Goal: Task Accomplishment & Management: Use online tool/utility

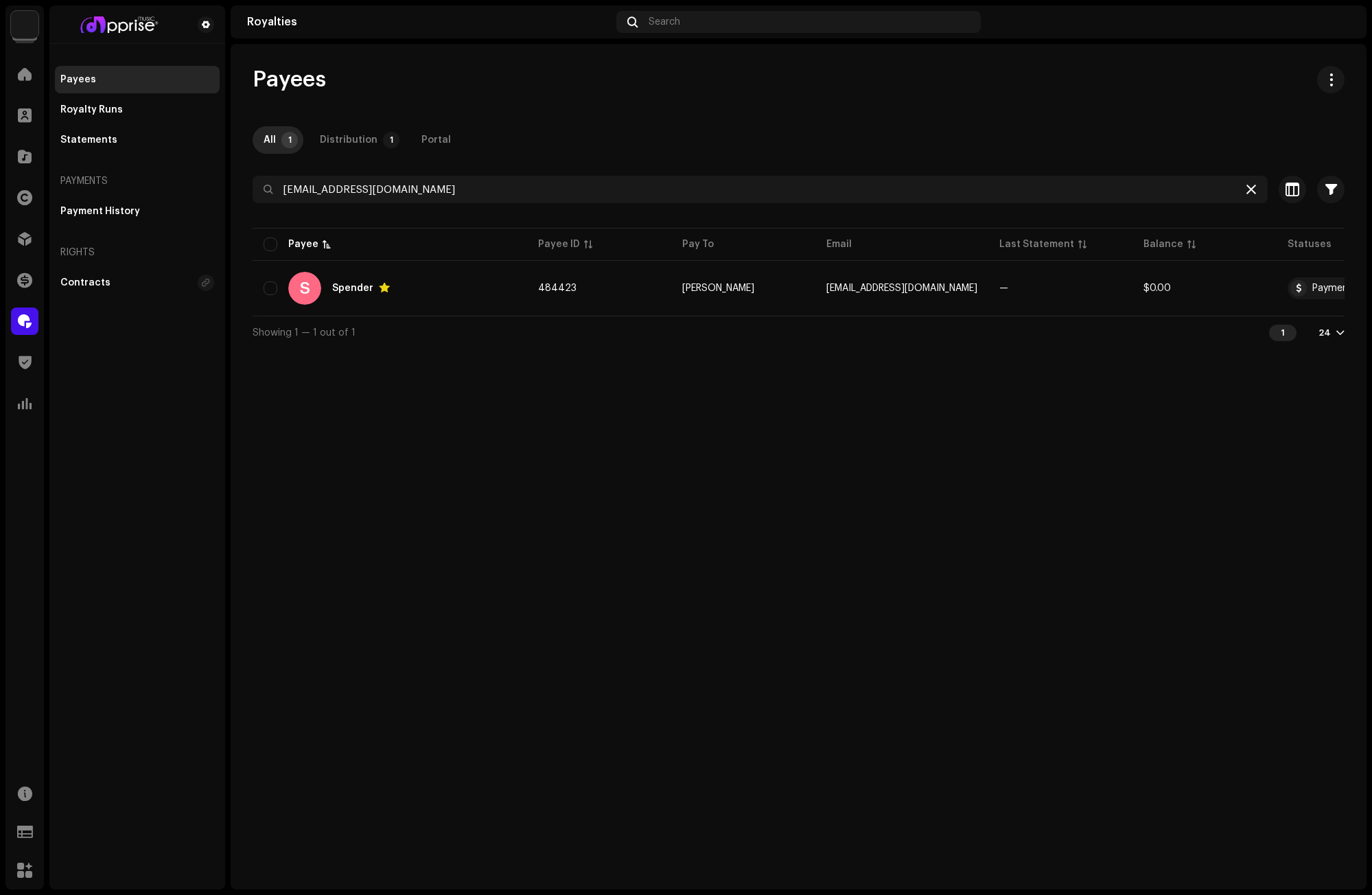
click at [1253, 190] on icon at bounding box center [1251, 189] width 10 height 11
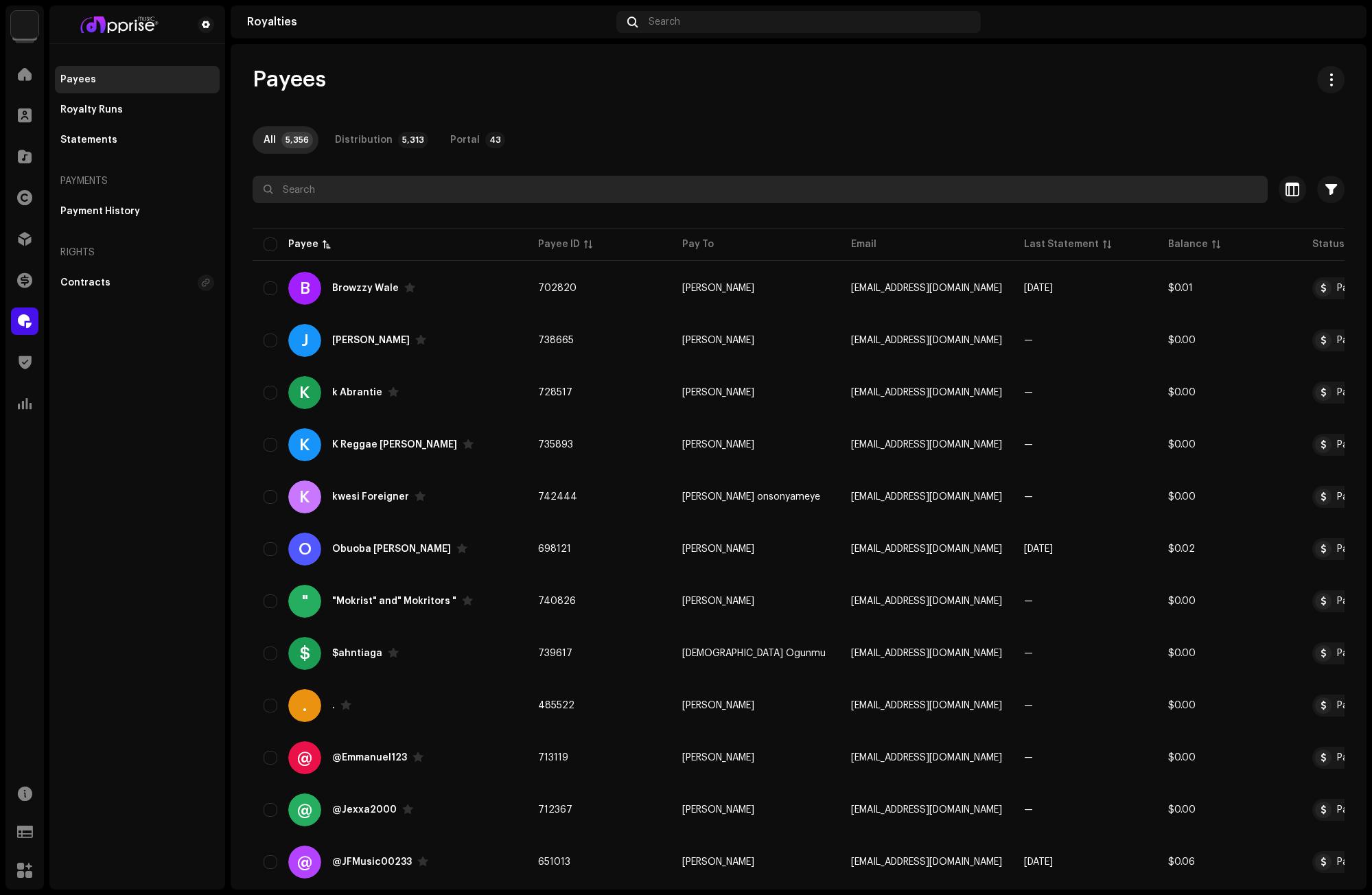
paste input "[EMAIL_ADDRESS][DOMAIN_NAME]"
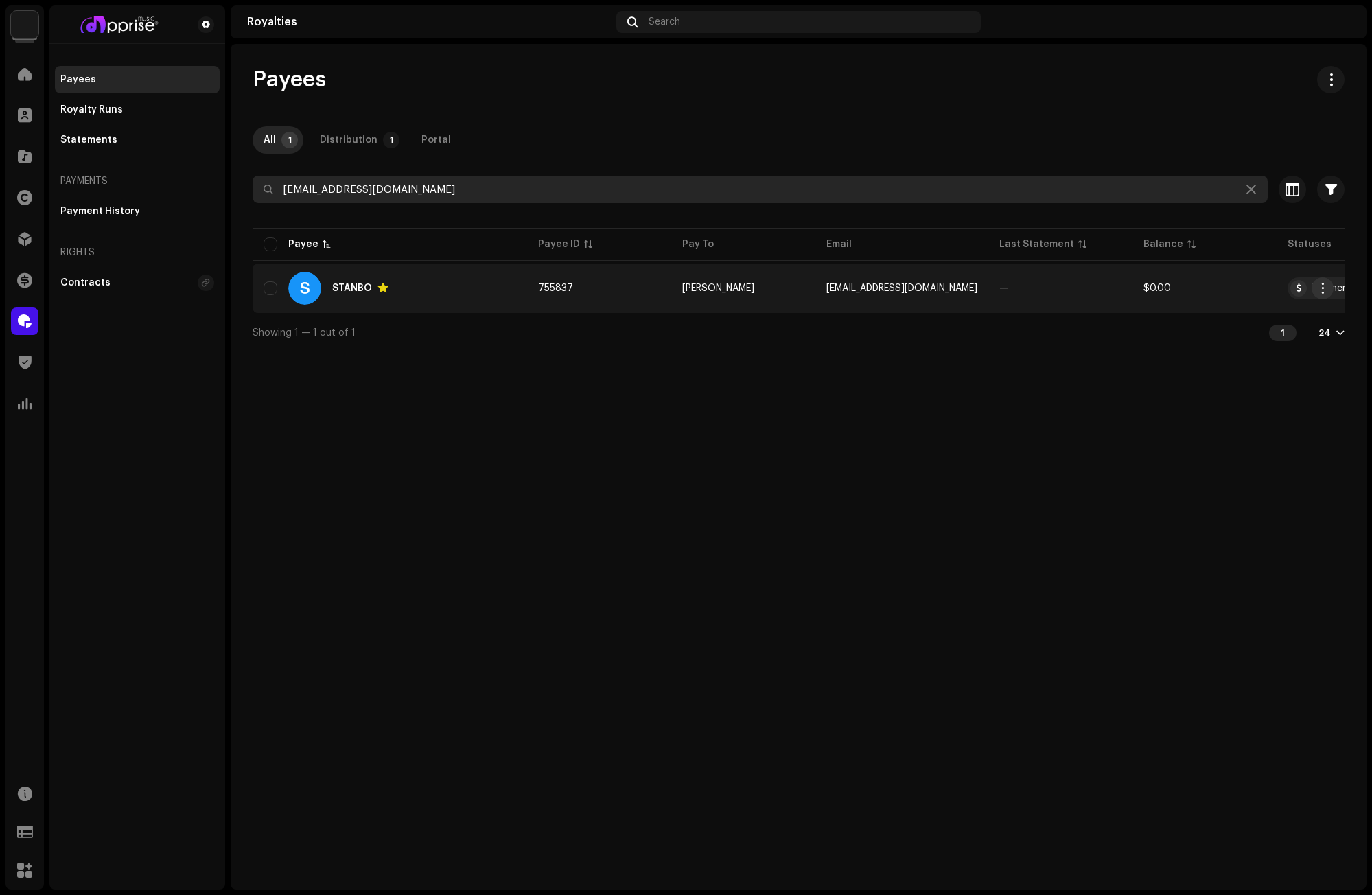
type input "[EMAIL_ADDRESS][DOMAIN_NAME]"
click at [1320, 287] on span "button" at bounding box center [1323, 288] width 10 height 11
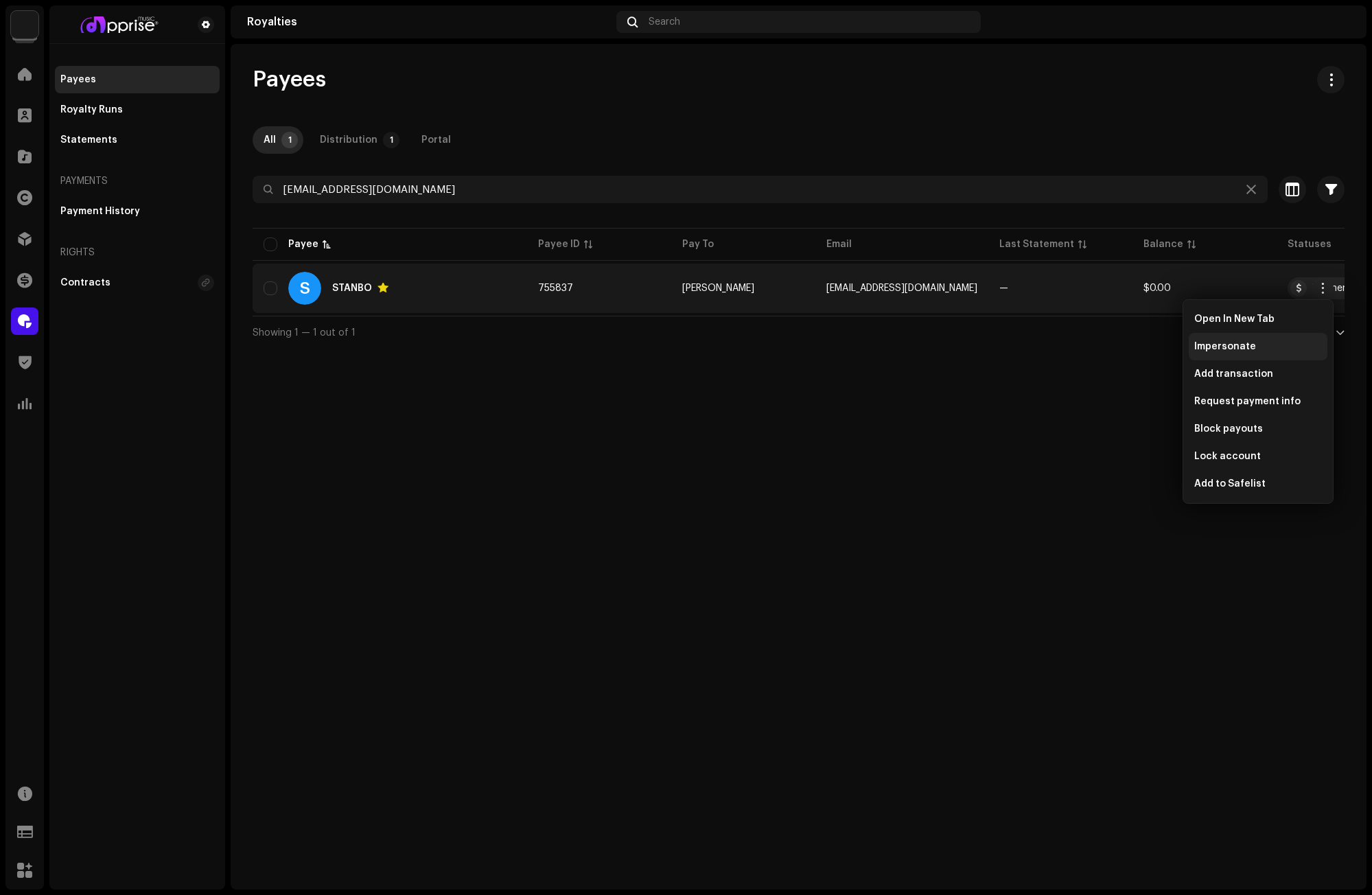
click at [1229, 343] on span "Impersonate" at bounding box center [1226, 346] width 62 height 11
